Goal: Task Accomplishment & Management: Use online tool/utility

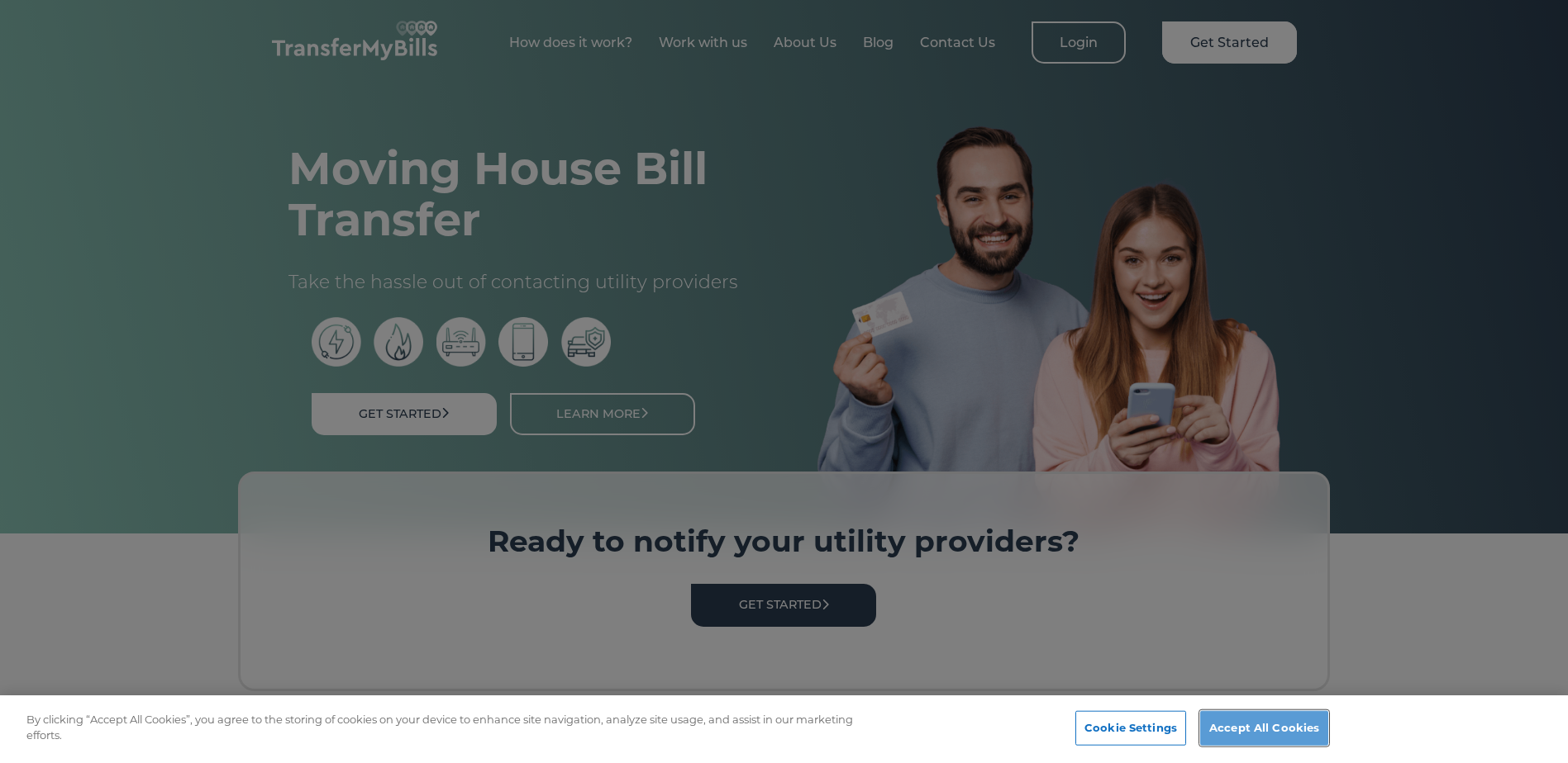
click at [1291, 728] on button "Accept All Cookies" at bounding box center [1264, 728] width 128 height 35
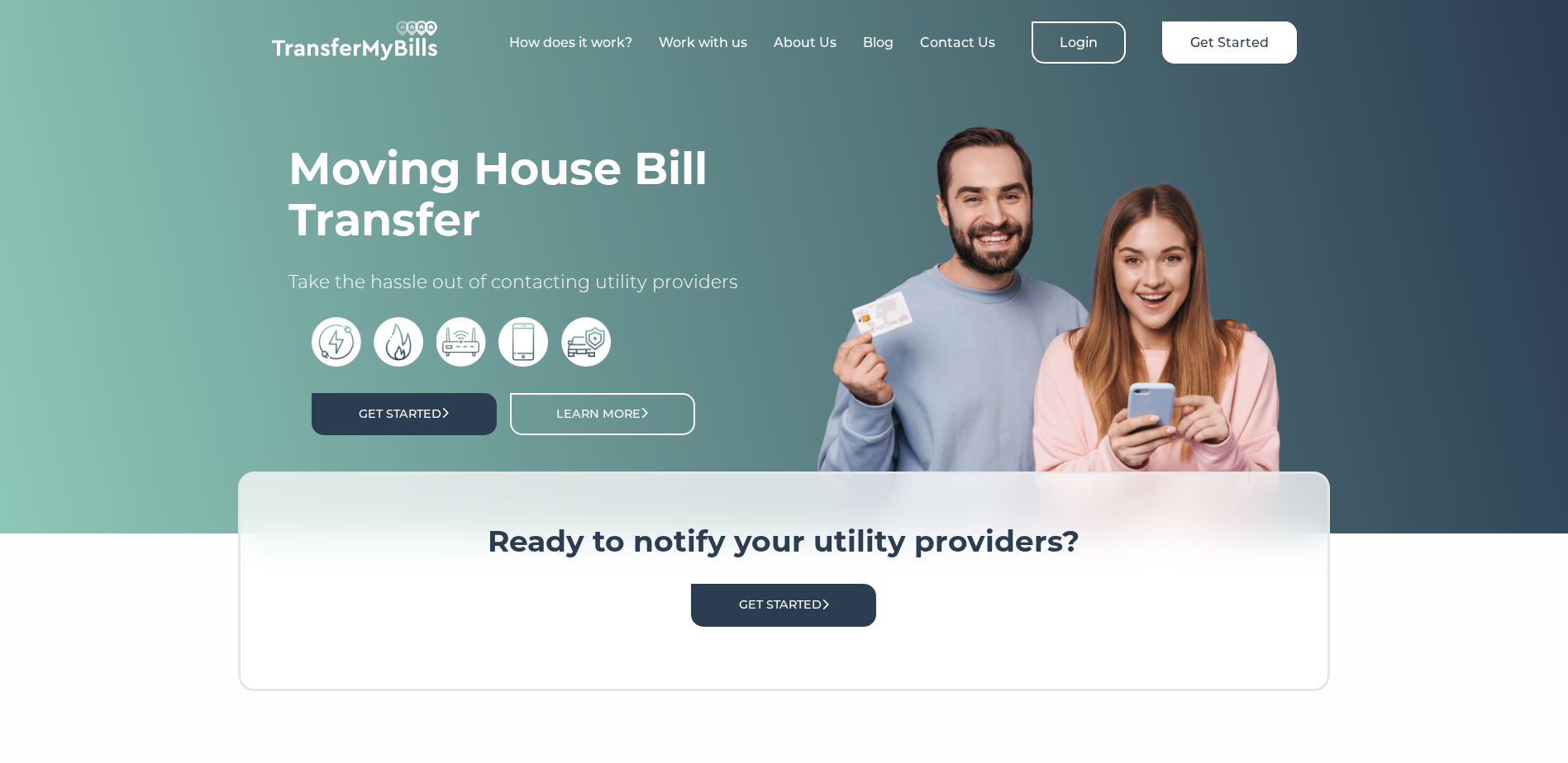
click at [412, 405] on link "Get Started" at bounding box center [403, 414] width 185 height 42
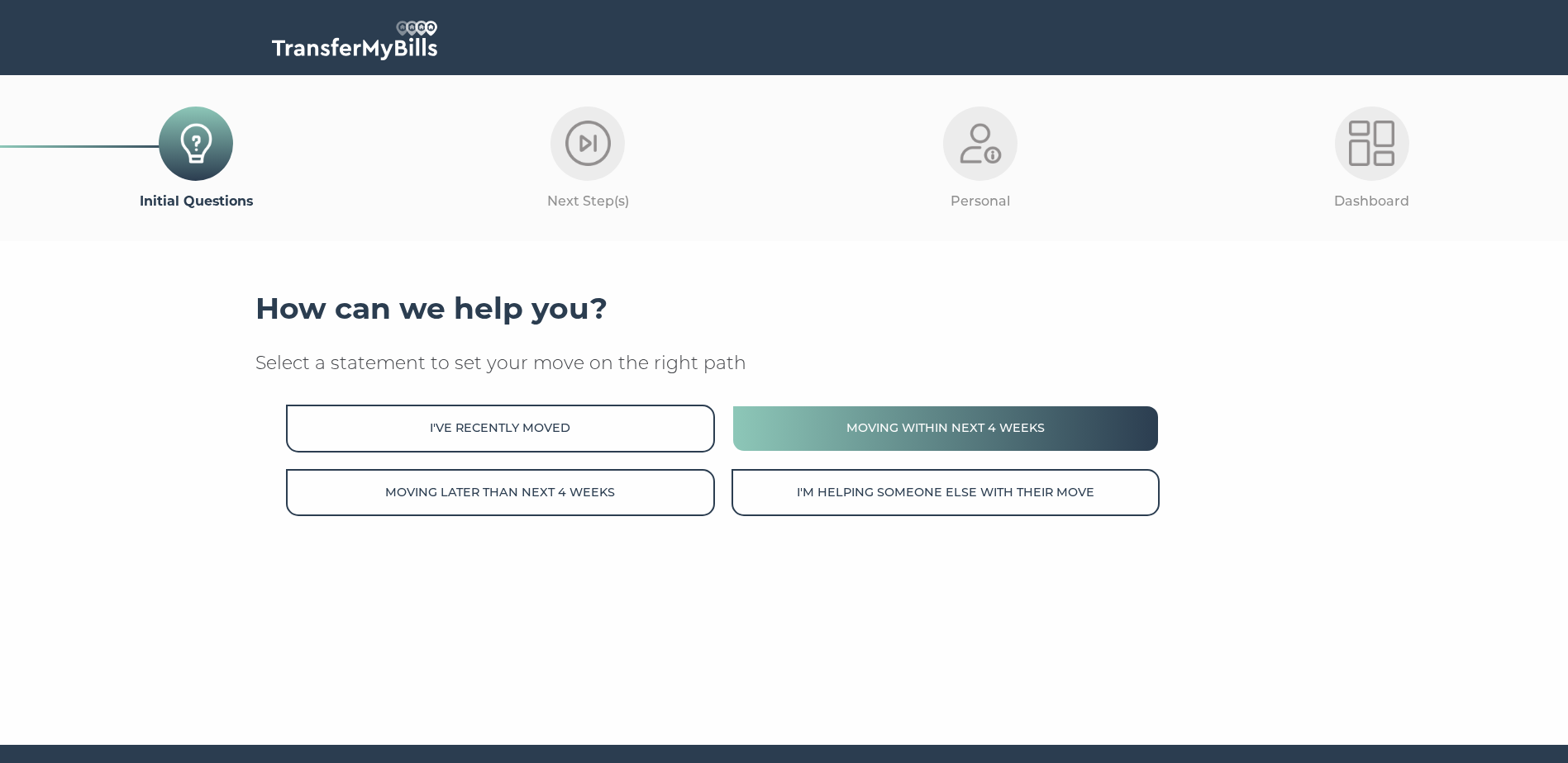
click at [895, 431] on button "Moving within next 4 weeks" at bounding box center [946, 428] width 428 height 47
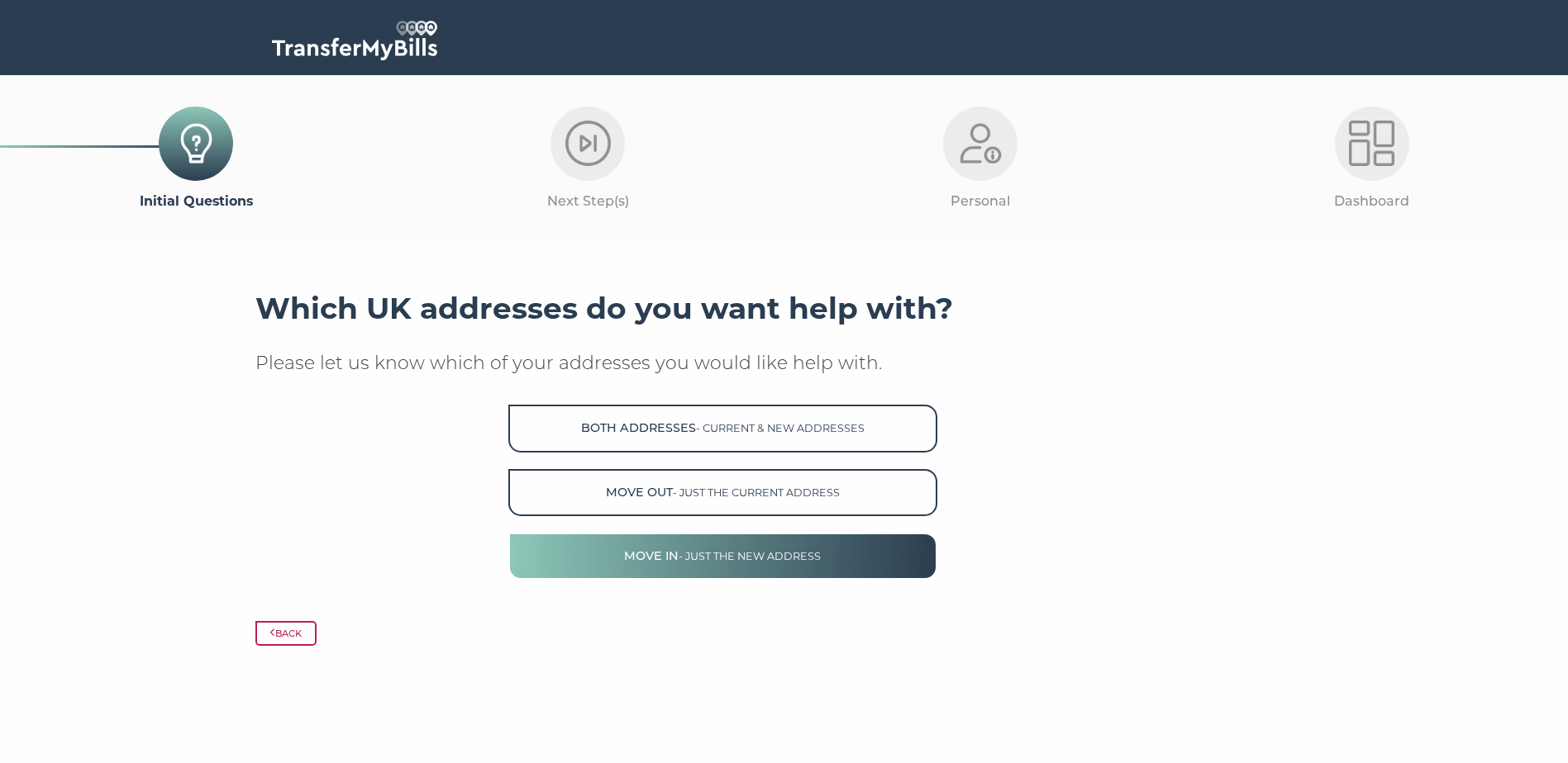
click at [797, 562] on span "- just the new address" at bounding box center [749, 556] width 143 height 13
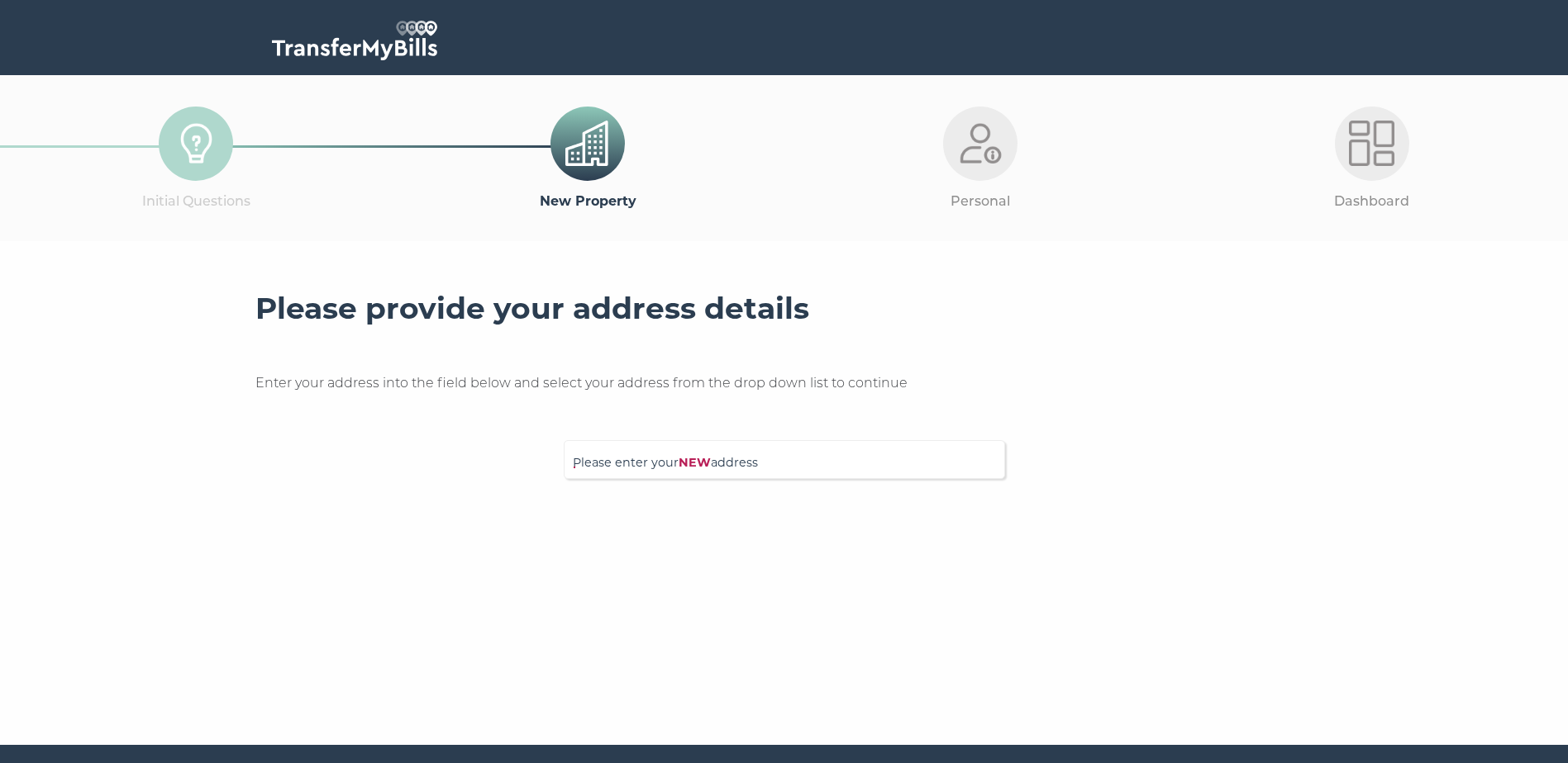
click at [649, 470] on span "Please enter your NEW address" at bounding box center [784, 468] width 423 height 29
click at [649, 466] on input "Please enter your NEW address" at bounding box center [750, 458] width 355 height 17
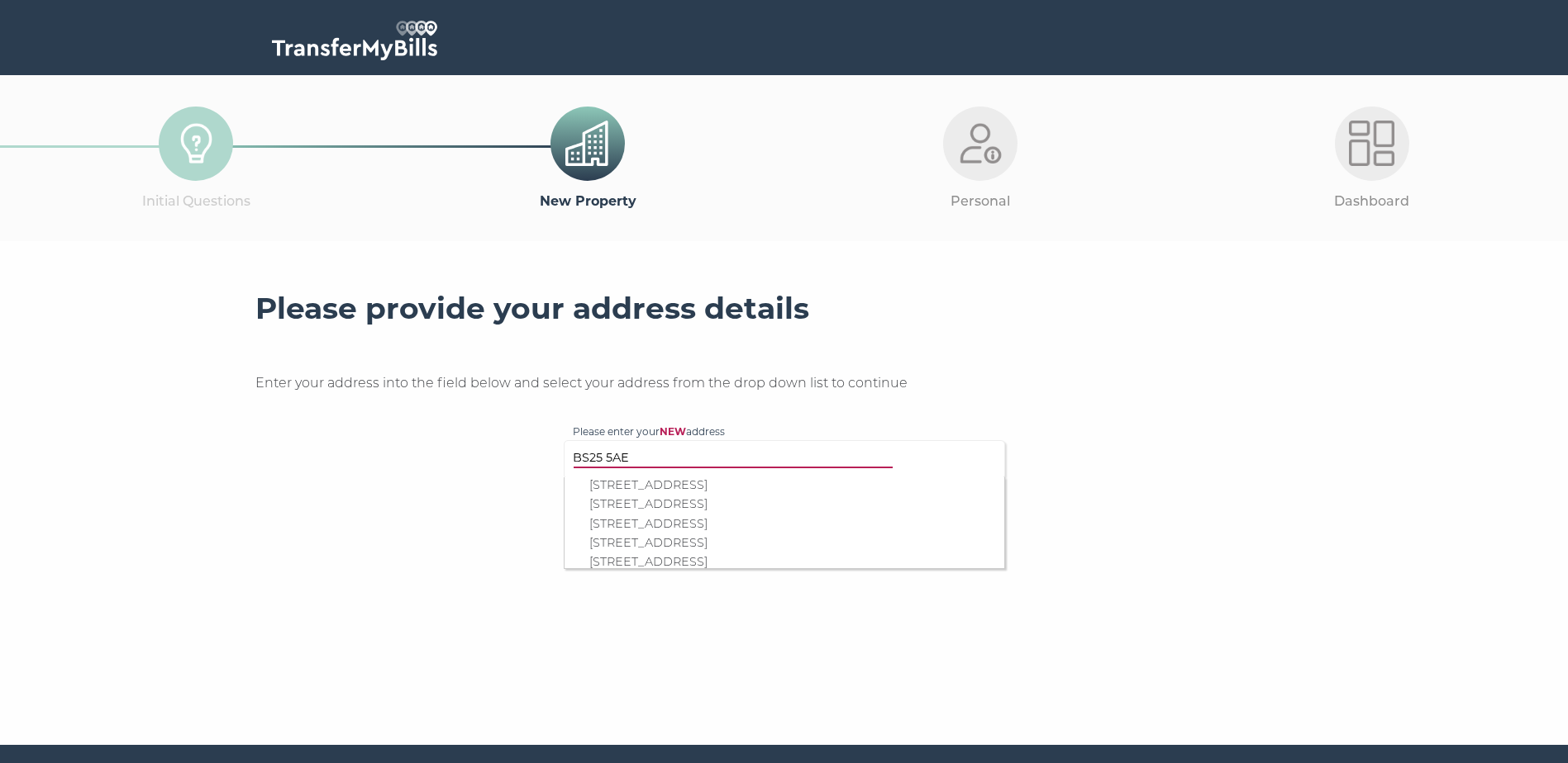
type input "BS25 5AE"
click at [697, 524] on p "14 Dabinett Drive, Sandford, Winscombe, BS25 5AE" at bounding box center [793, 524] width 407 height 19
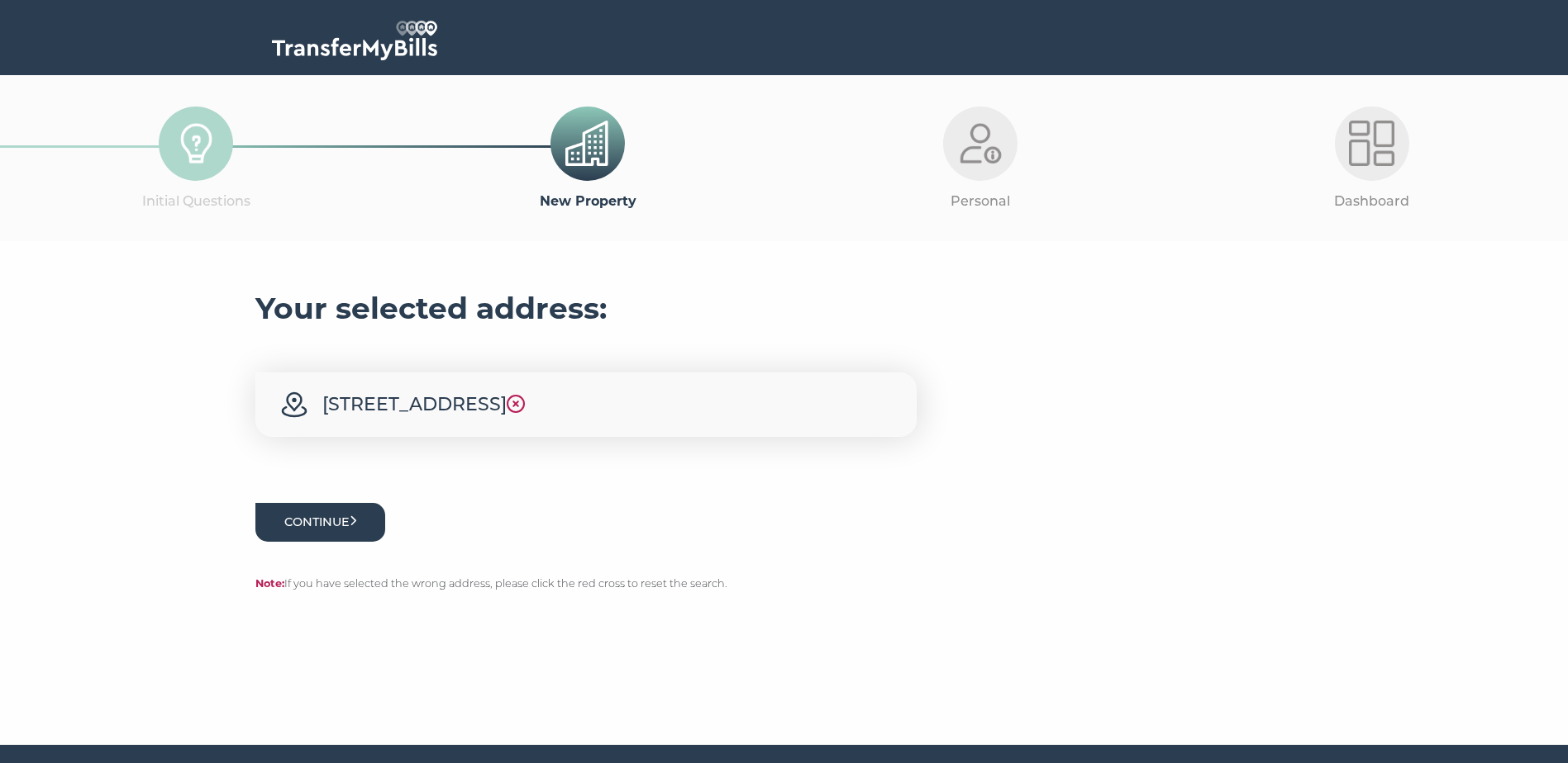
click at [332, 529] on button "Continue" at bounding box center [321, 523] width 131 height 39
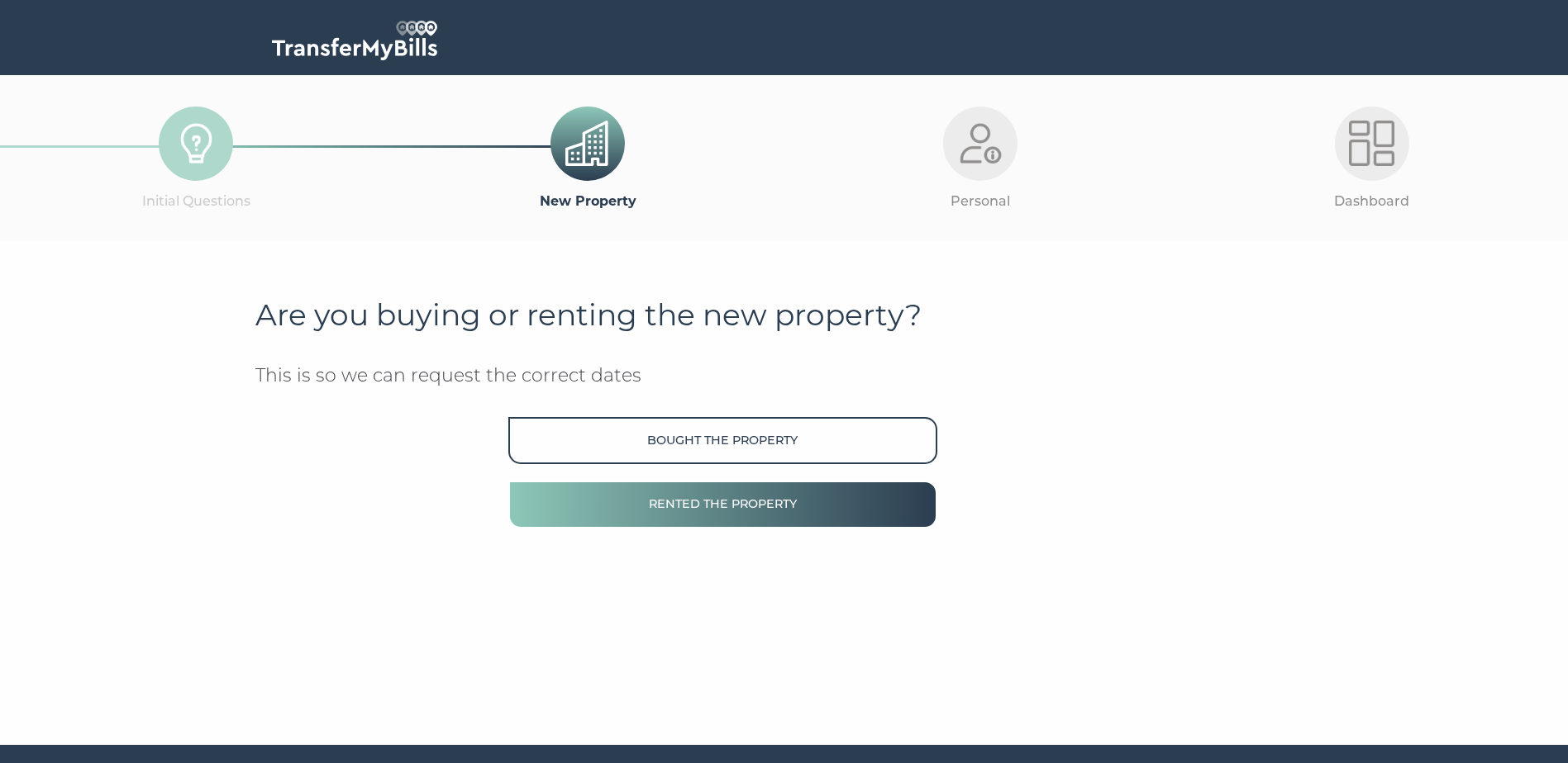
click at [705, 522] on button "Rented the property" at bounding box center [723, 504] width 428 height 47
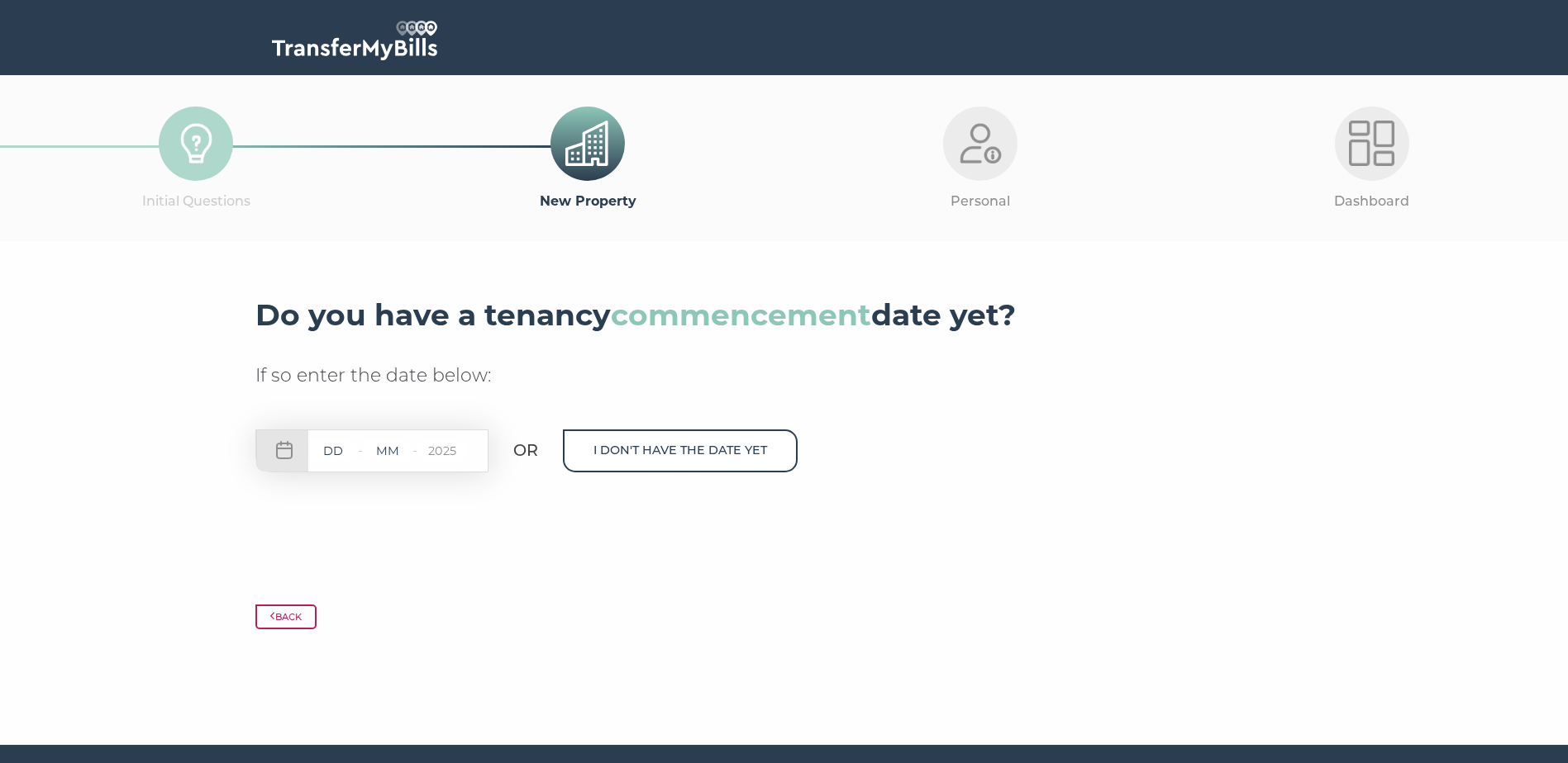
click at [349, 449] on input "text" at bounding box center [332, 451] width 50 height 20
type input "28"
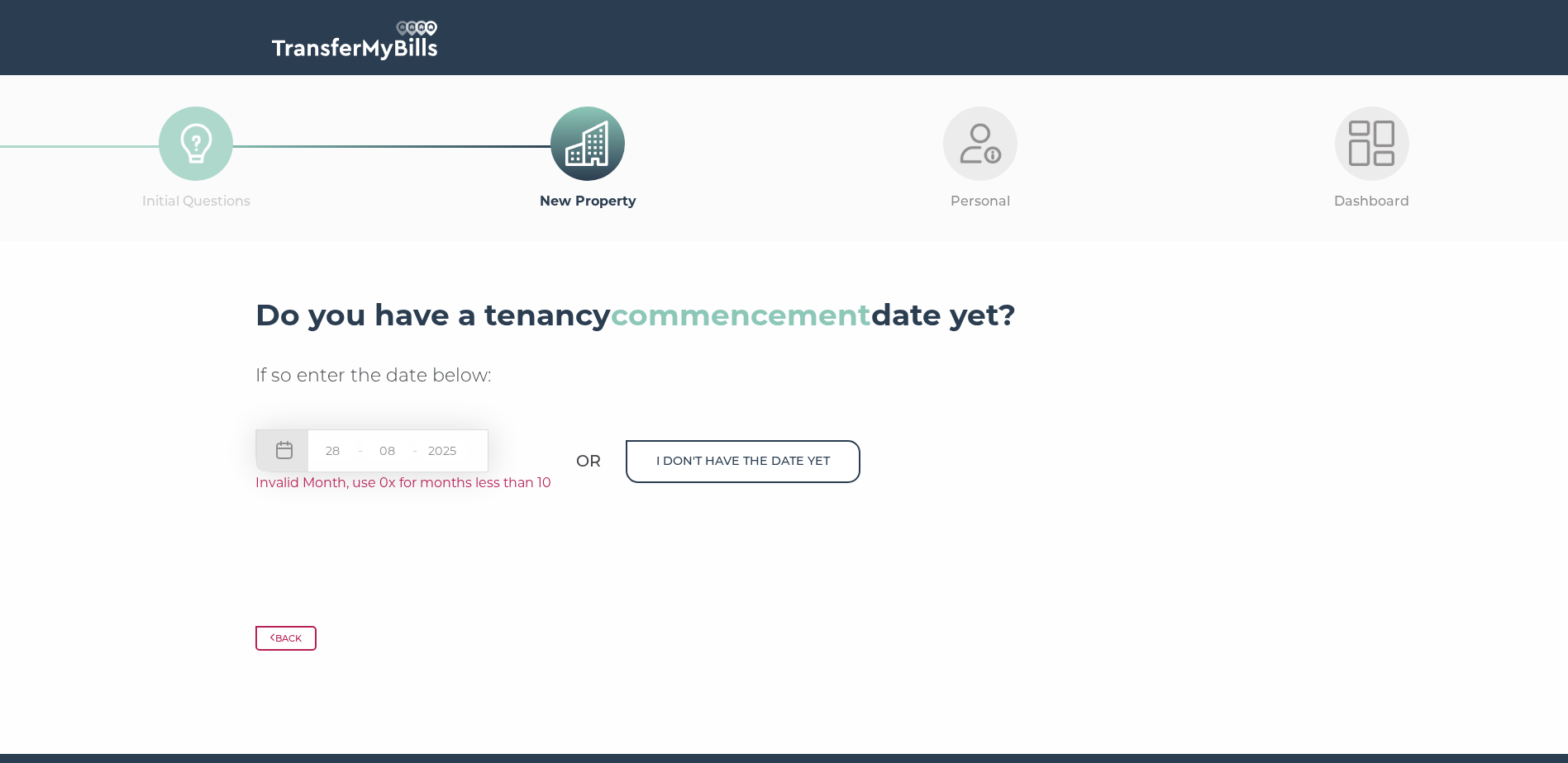
type input "08"
type input "2025"
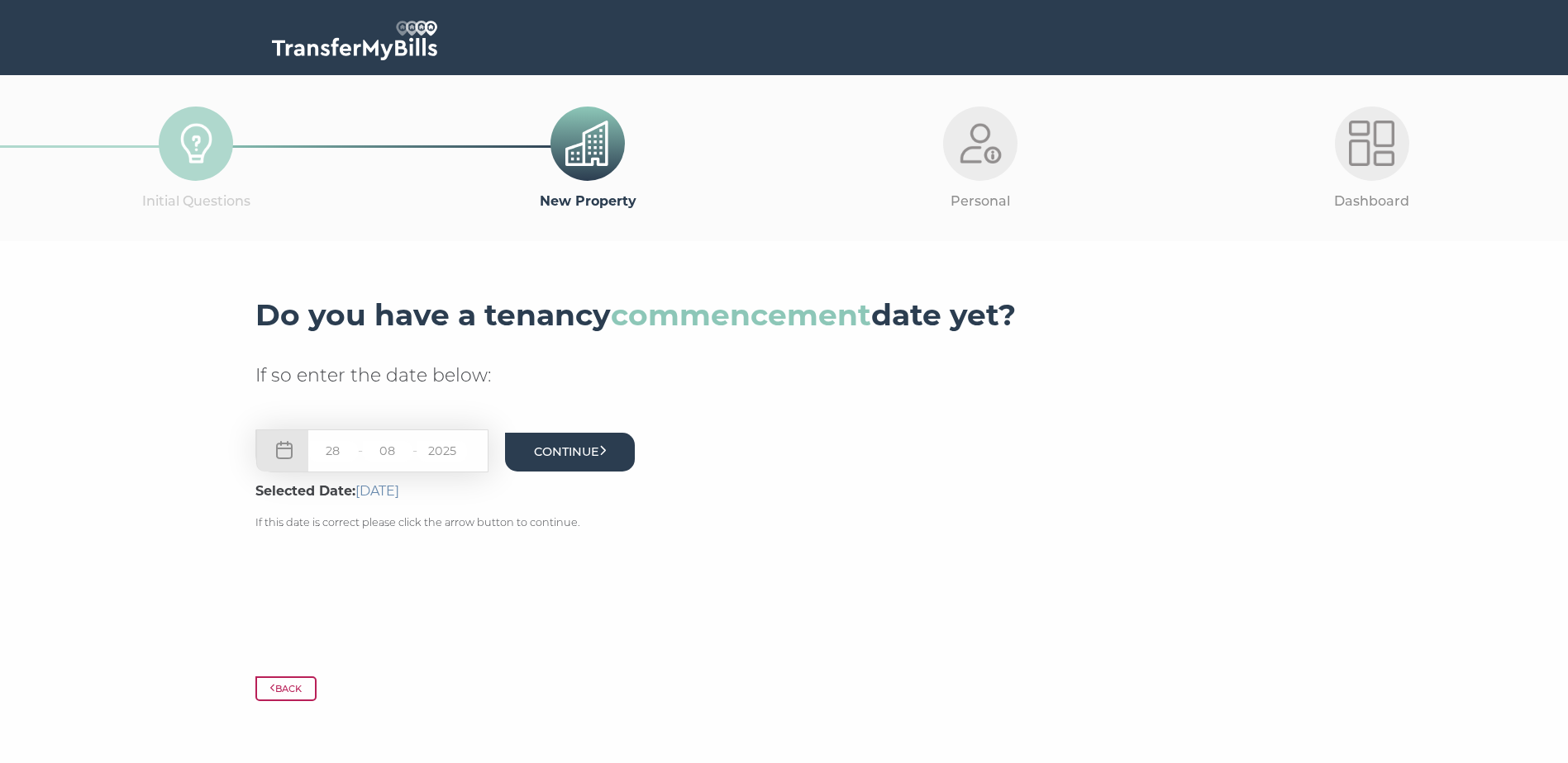
click at [606, 459] on button "Continue" at bounding box center [570, 452] width 131 height 39
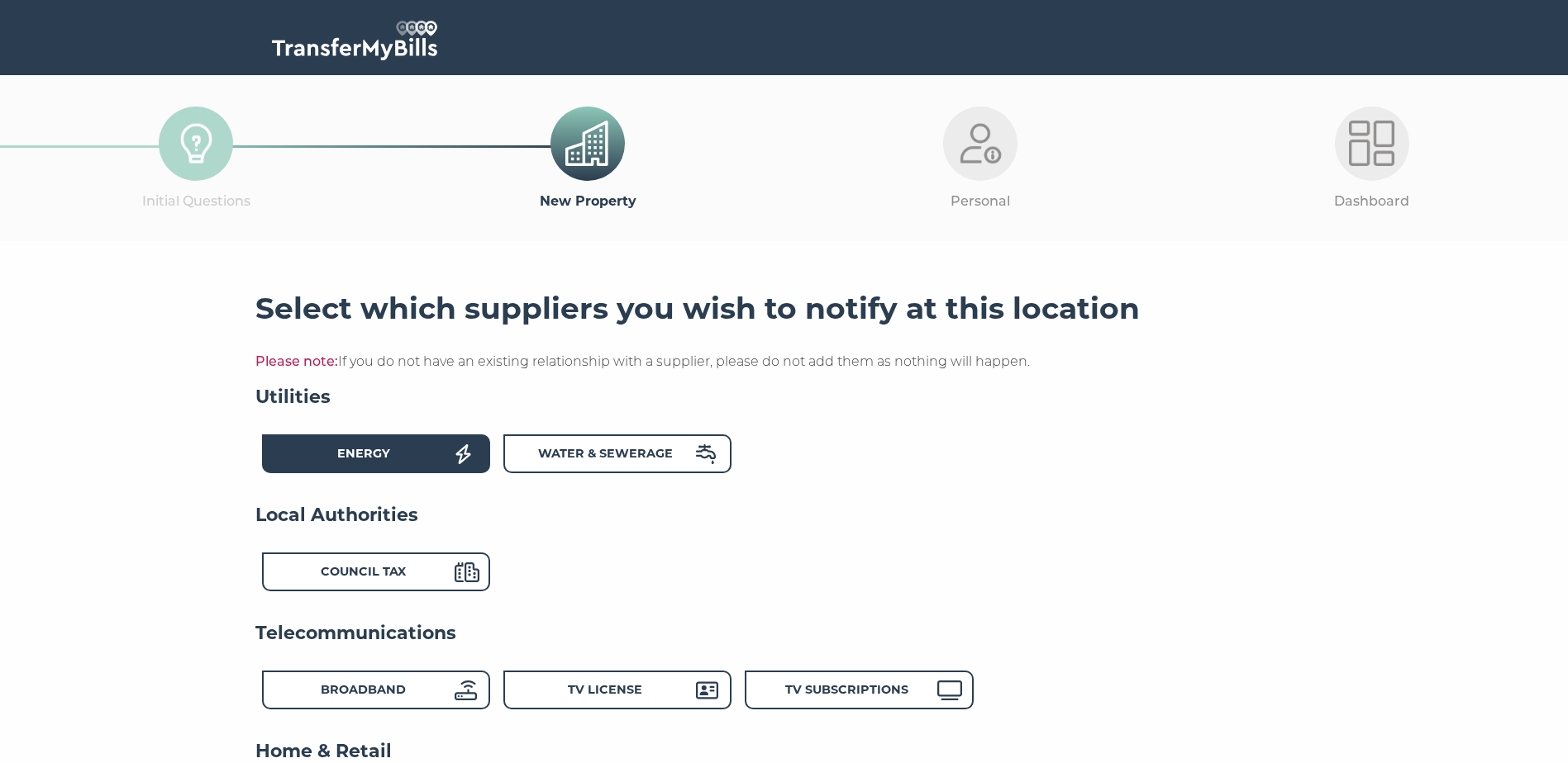
click at [381, 463] on div "Energy" at bounding box center [364, 456] width 182 height 24
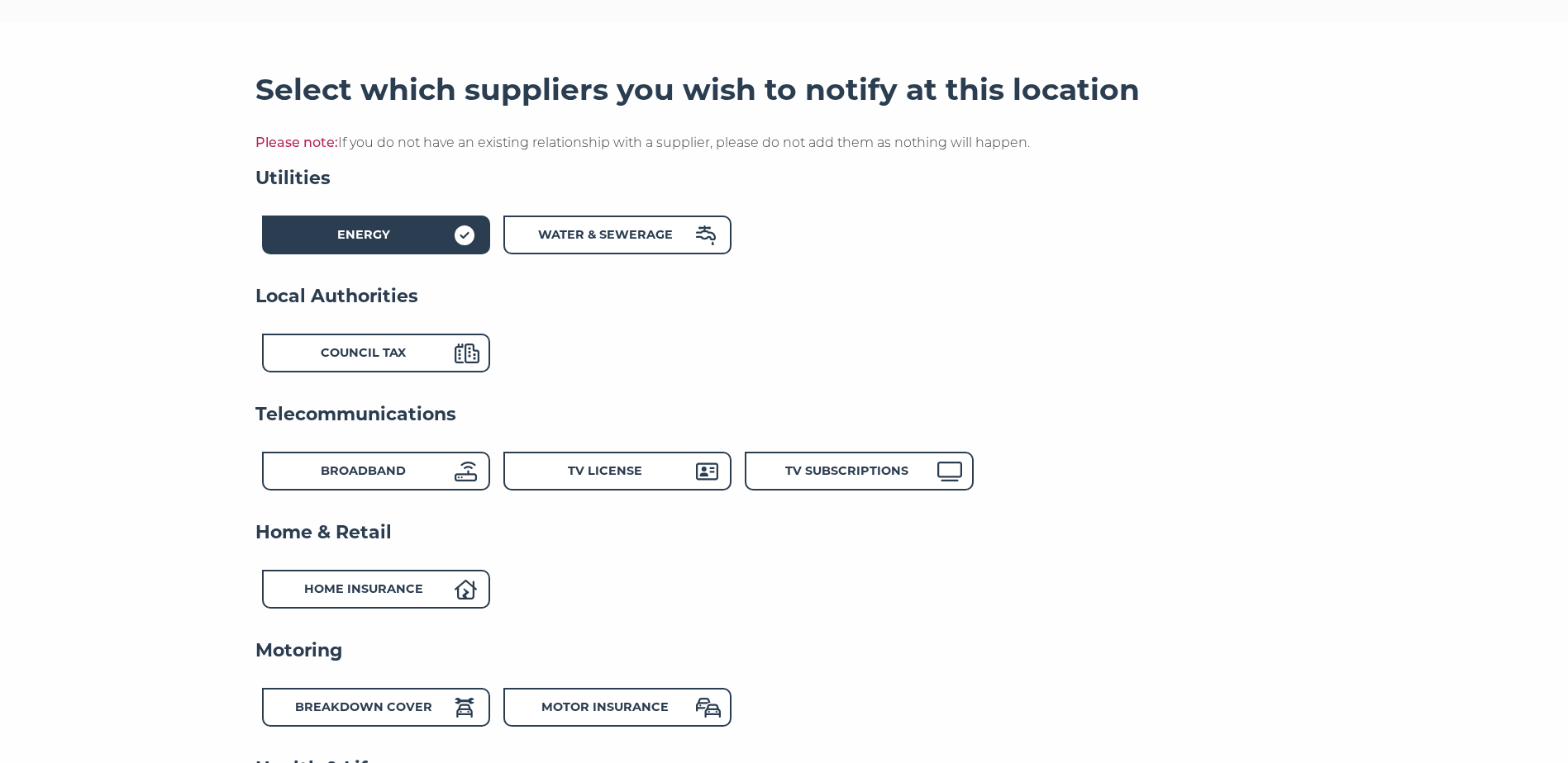
scroll to position [248, 0]
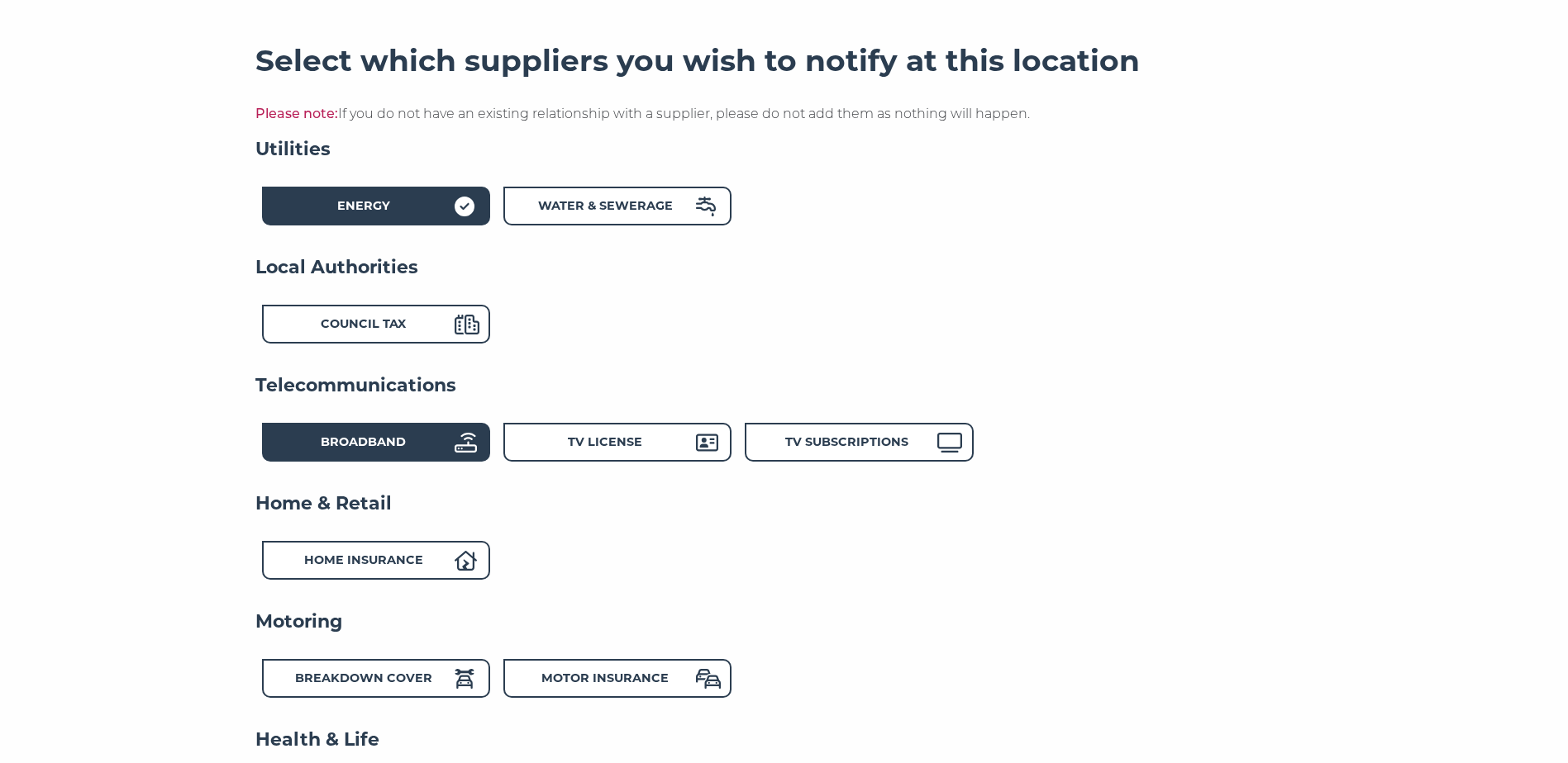
click at [317, 443] on div "Broadband" at bounding box center [364, 444] width 182 height 24
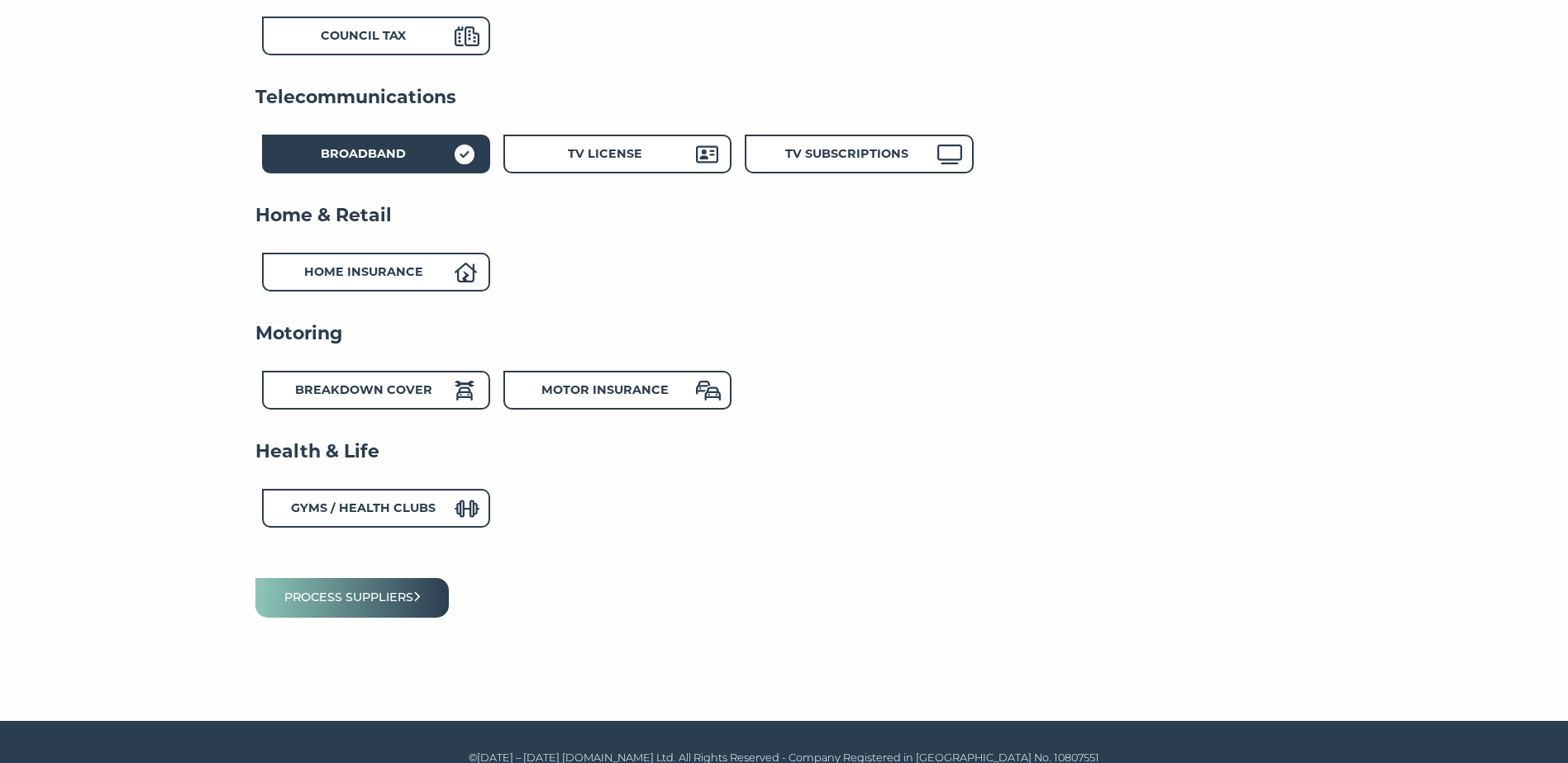
scroll to position [557, 0]
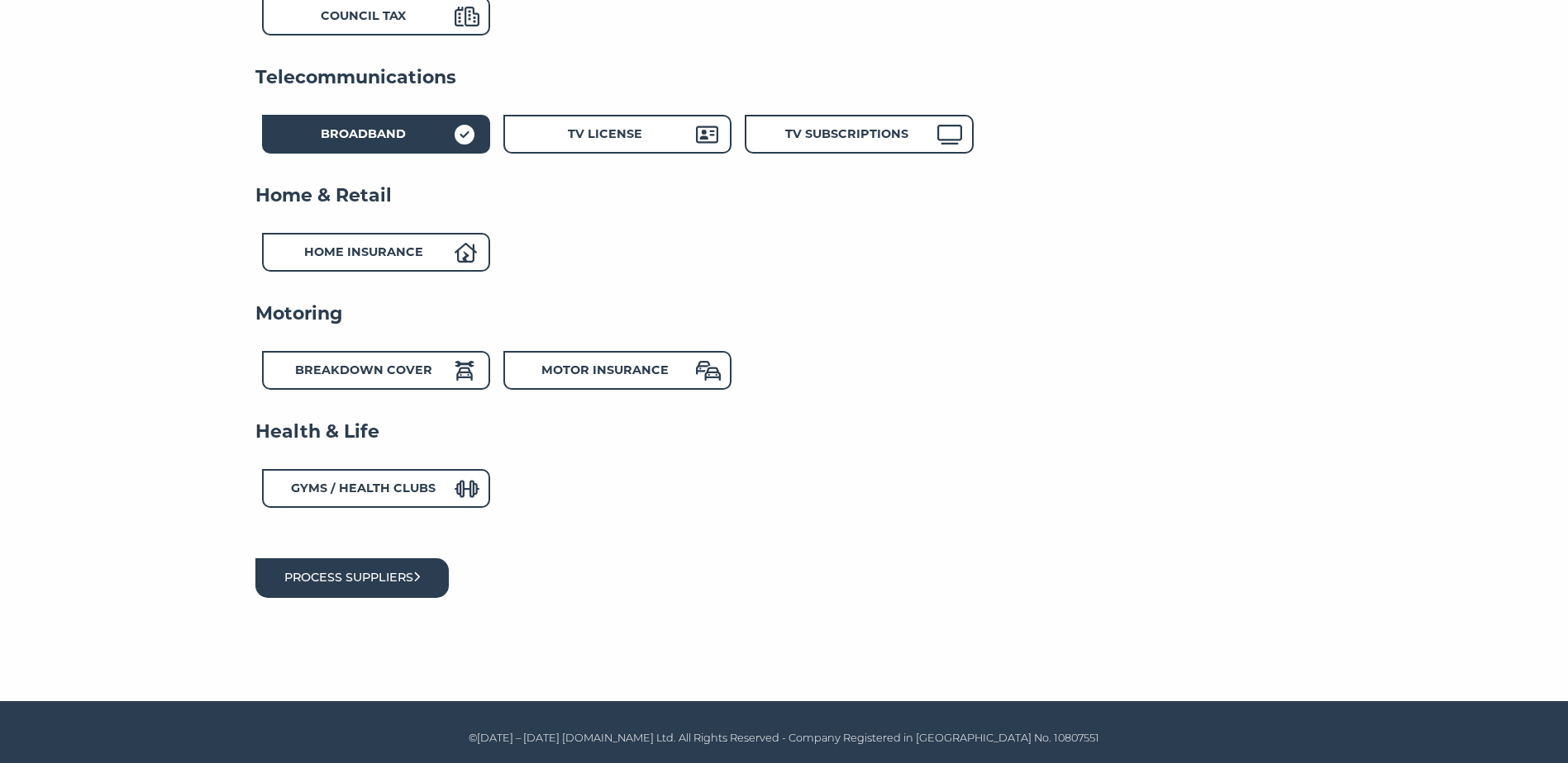
click at [434, 572] on button "Process suppliers" at bounding box center [353, 578] width 194 height 39
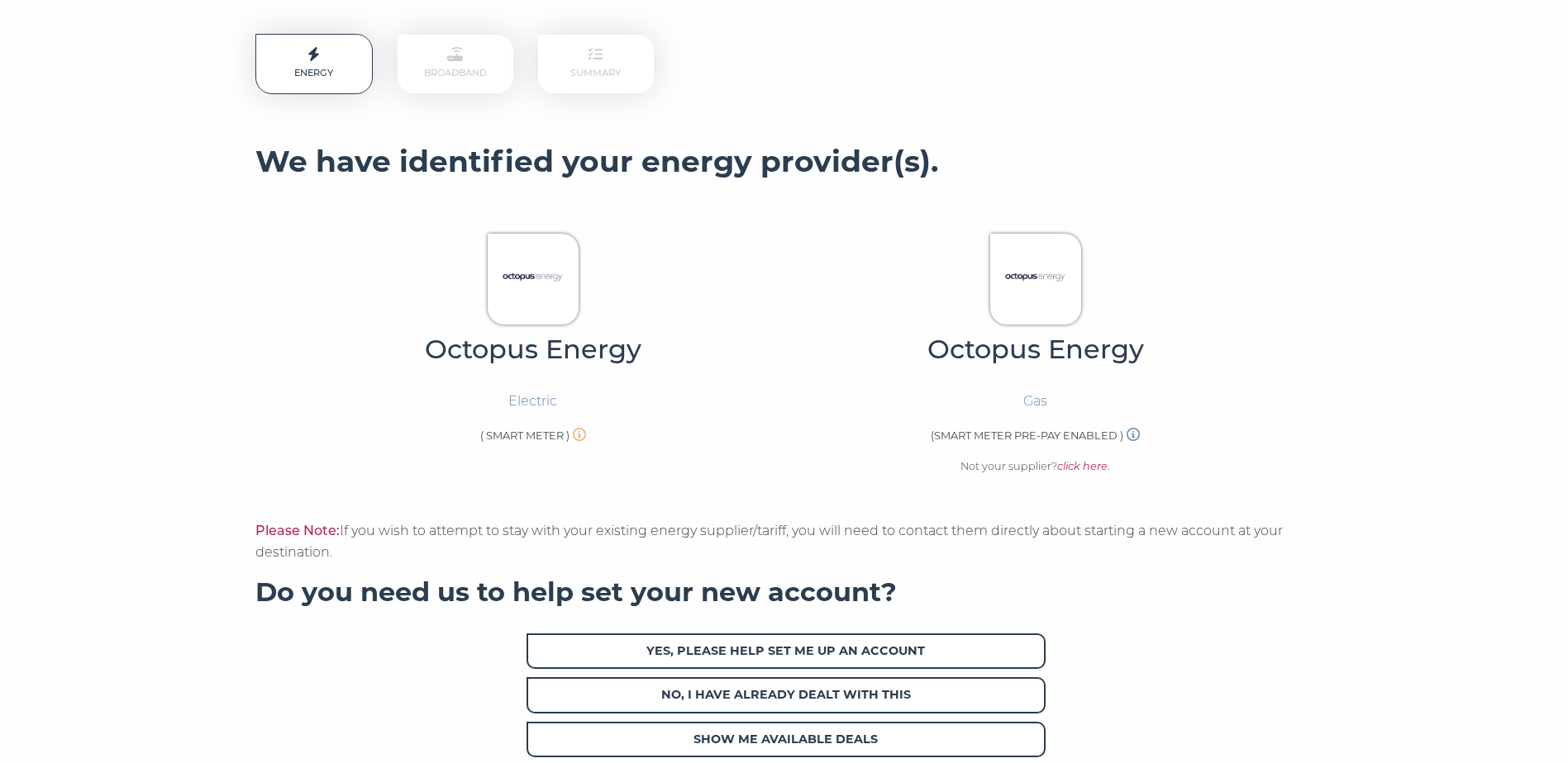
scroll to position [413, 0]
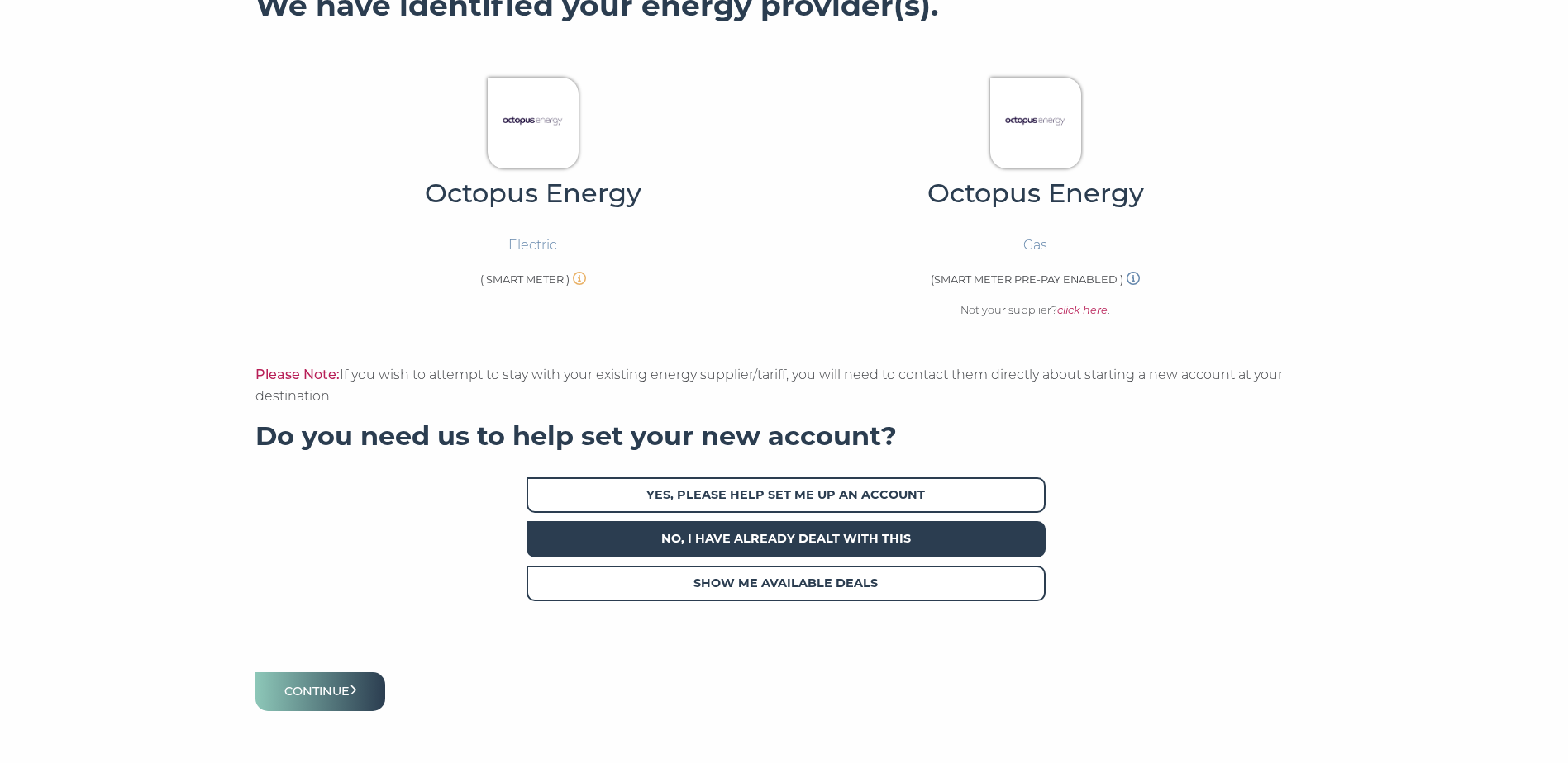
click at [784, 544] on span "No, I have already dealt with this" at bounding box center [785, 539] width 519 height 35
click at [353, 684] on button "Continue" at bounding box center [321, 692] width 131 height 39
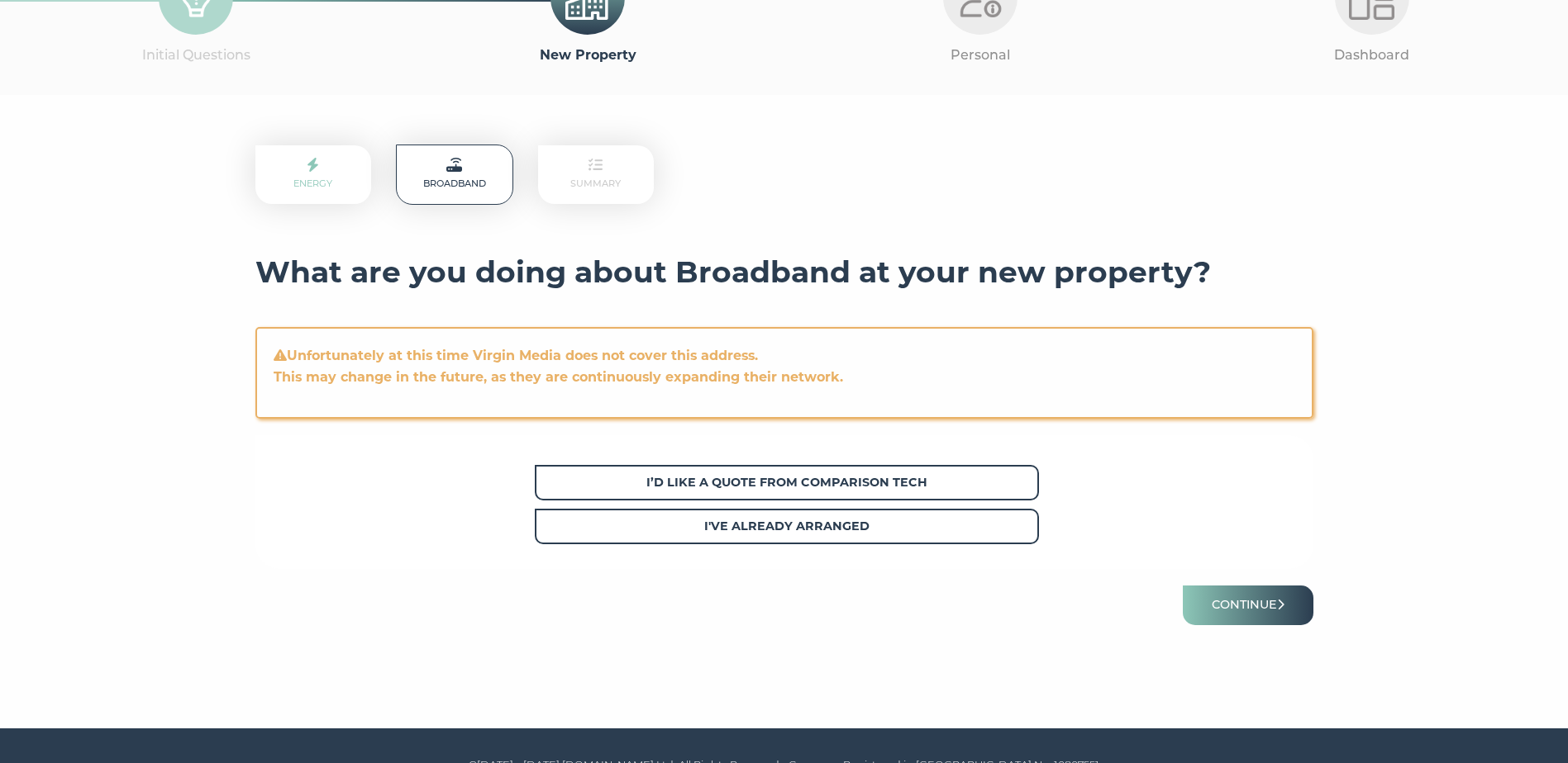
scroll to position [165, 0]
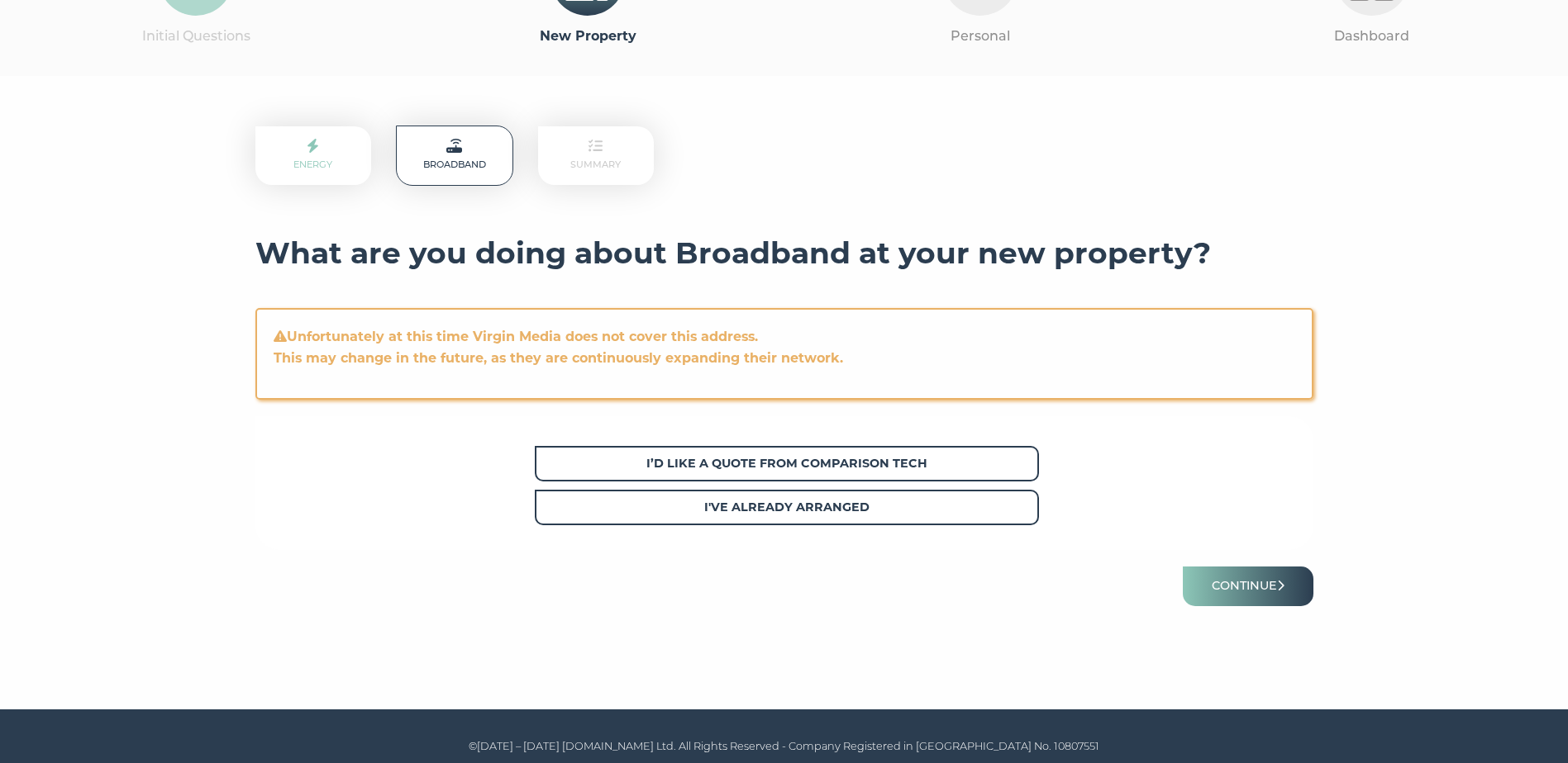
click at [649, 155] on p "Summary" at bounding box center [595, 156] width 116 height 59
click at [612, 169] on p "Summary" at bounding box center [595, 156] width 116 height 59
click at [1256, 594] on button "Continue" at bounding box center [1247, 586] width 131 height 39
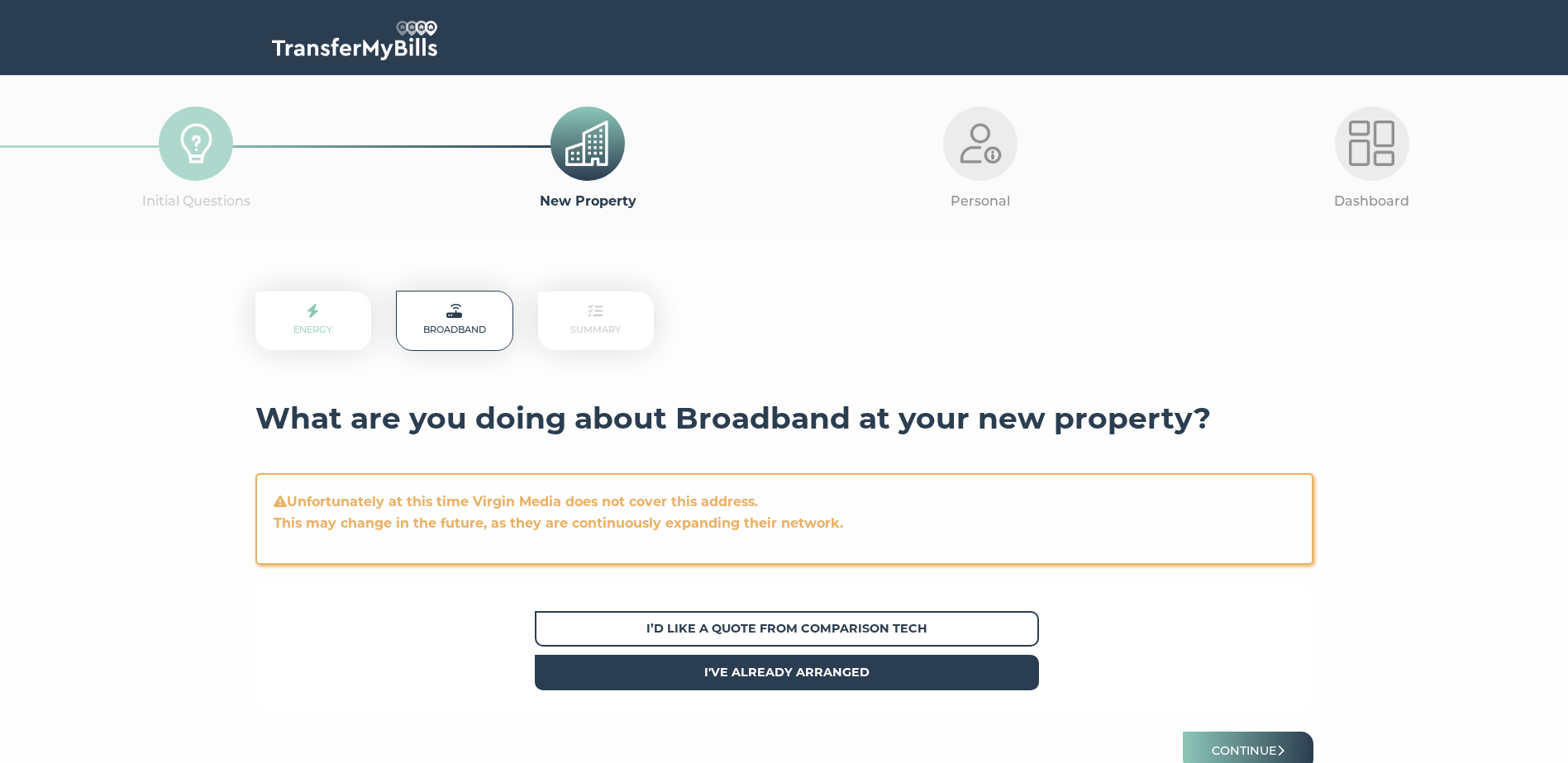
click at [869, 678] on strong "I've already arranged" at bounding box center [787, 673] width 165 height 15
click at [1257, 749] on button "Continue" at bounding box center [1247, 751] width 131 height 39
